Goal: Task Accomplishment & Management: Manage account settings

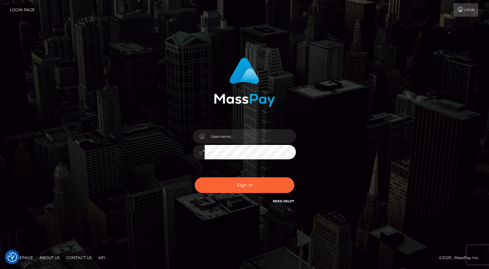
click at [234, 122] on div at bounding box center [244, 131] width 169 height 157
click at [235, 131] on input "text" at bounding box center [250, 136] width 91 height 14
type input "Kevin.xcite"
click at [269, 188] on button "Sign in" at bounding box center [245, 186] width 100 height 16
click at [255, 141] on input "text" at bounding box center [250, 136] width 91 height 14
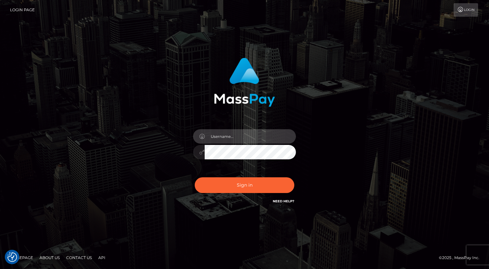
type input "Kevin.xcite"
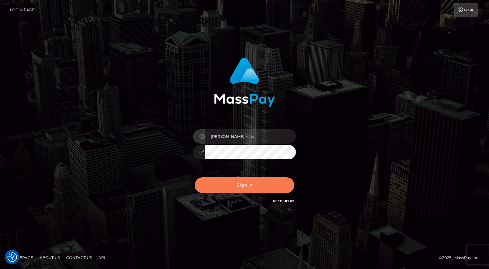
click at [257, 188] on button "Sign in" at bounding box center [245, 186] width 100 height 16
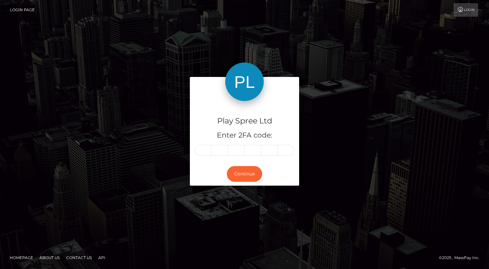
click at [205, 152] on input "text" at bounding box center [203, 150] width 17 height 11
type input "9"
type input "7"
type input "2"
type input "9"
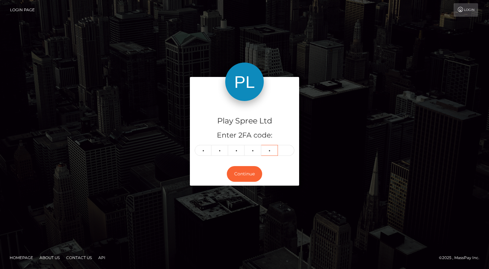
type input "0"
type input "7"
click at [237, 175] on button "Continue" at bounding box center [244, 174] width 35 height 16
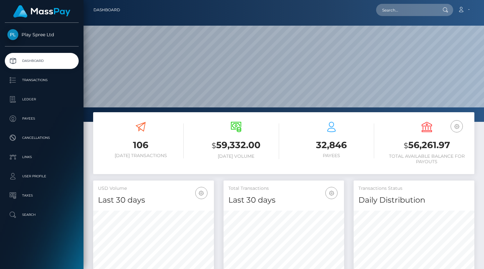
scroll to position [114, 121]
click at [433, 148] on h3 "$ 56,261.97" at bounding box center [427, 145] width 86 height 13
copy h3 "56,261.97"
